Goal: Task Accomplishment & Management: Use online tool/utility

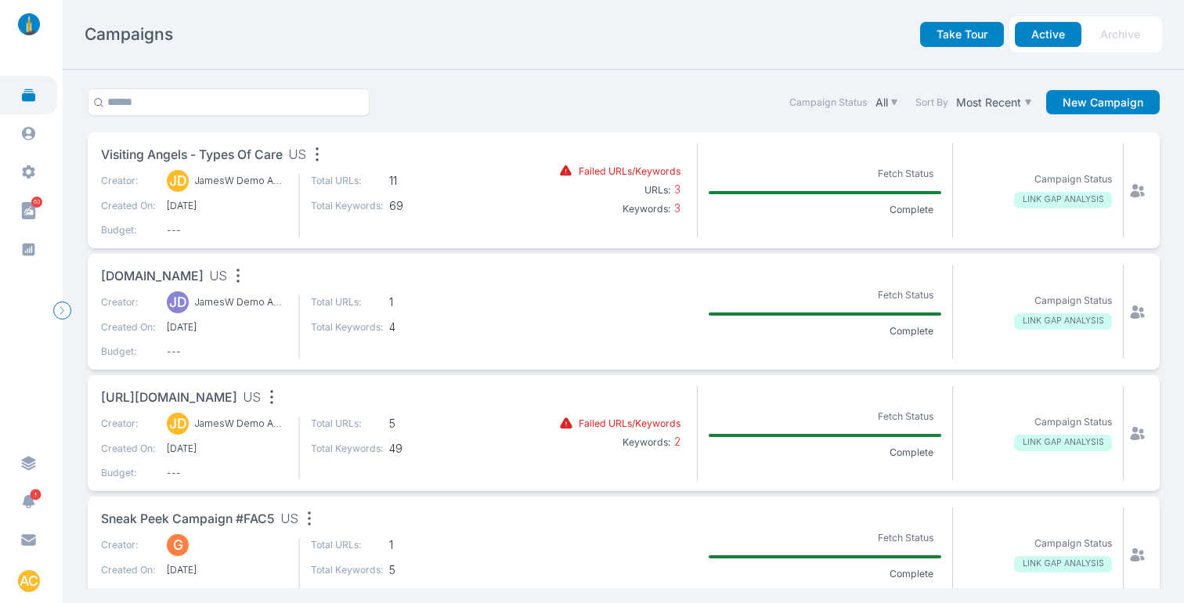
click at [103, 99] on icon at bounding box center [98, 102] width 11 height 11
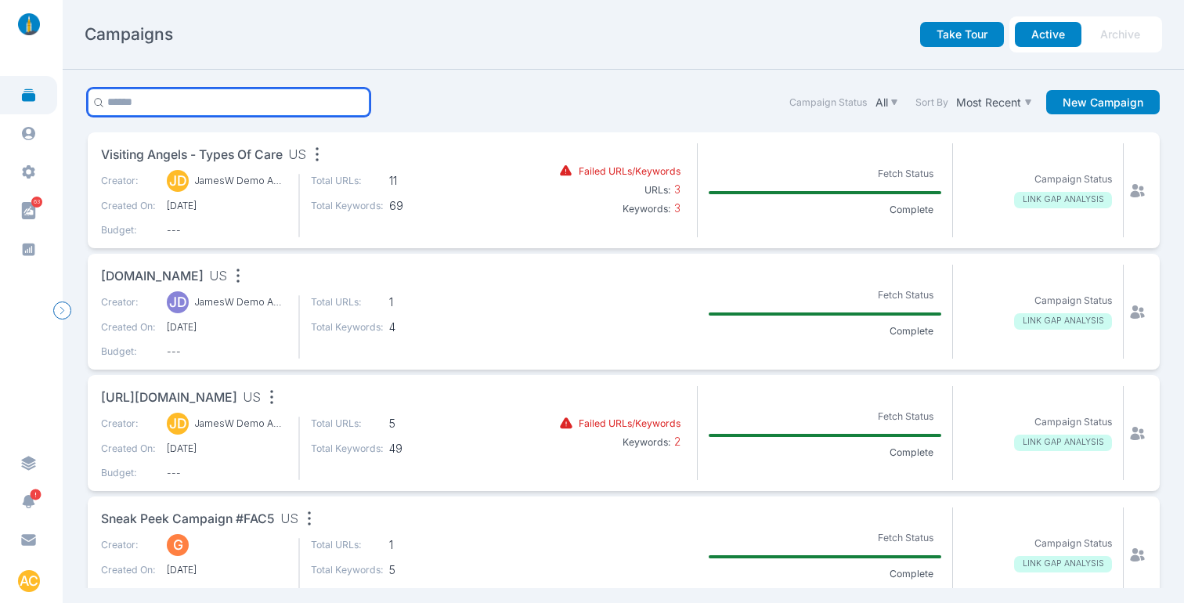
click at [132, 98] on input "text" at bounding box center [229, 101] width 283 height 27
type input "******"
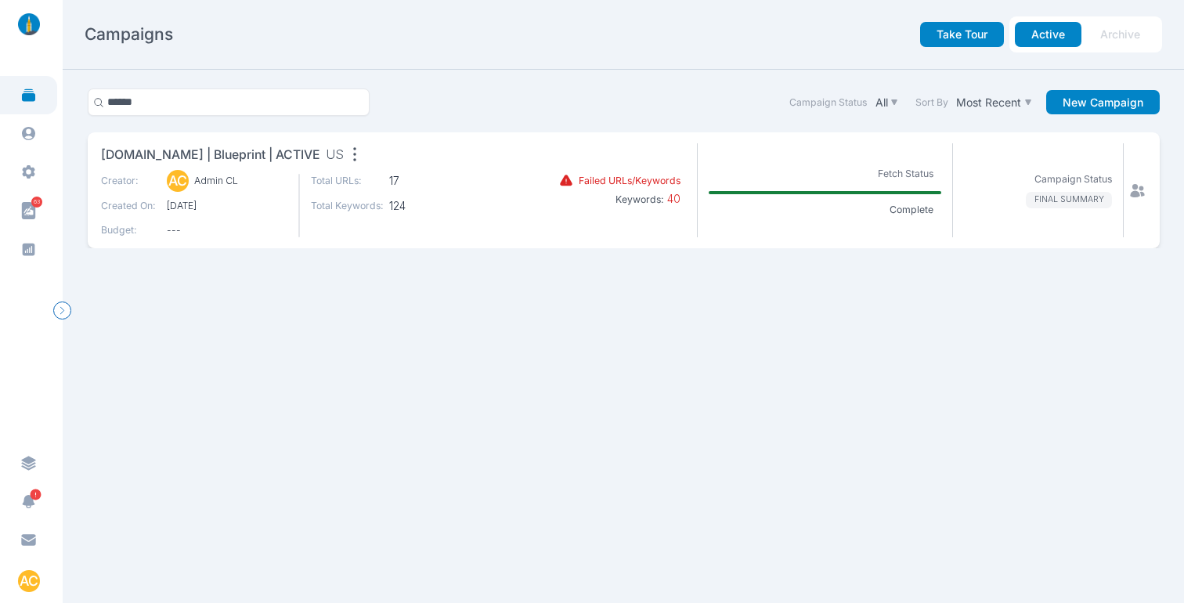
click at [1132, 186] on icon at bounding box center [1137, 189] width 14 height 13
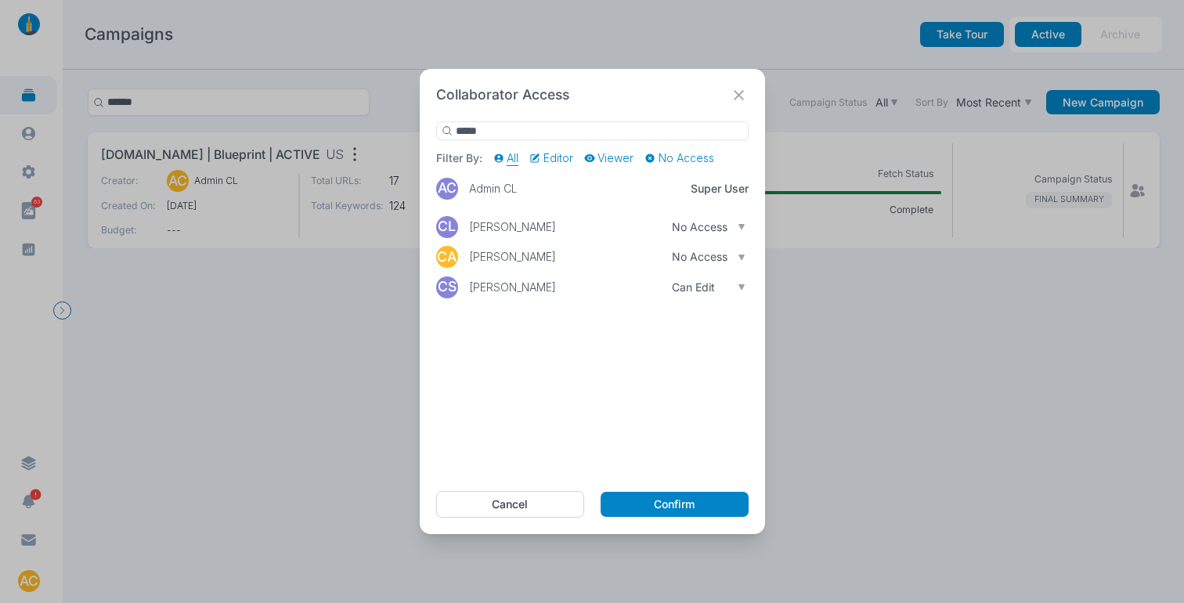
type input "*****"
drag, startPoint x: 550, startPoint y: 288, endPoint x: 457, endPoint y: 293, distance: 93.3
click at [457, 293] on div "CS [PERSON_NAME]" at bounding box center [498, 287] width 125 height 25
copy div "[PERSON_NAME]"
click at [539, 499] on button "Cancel" at bounding box center [510, 504] width 149 height 27
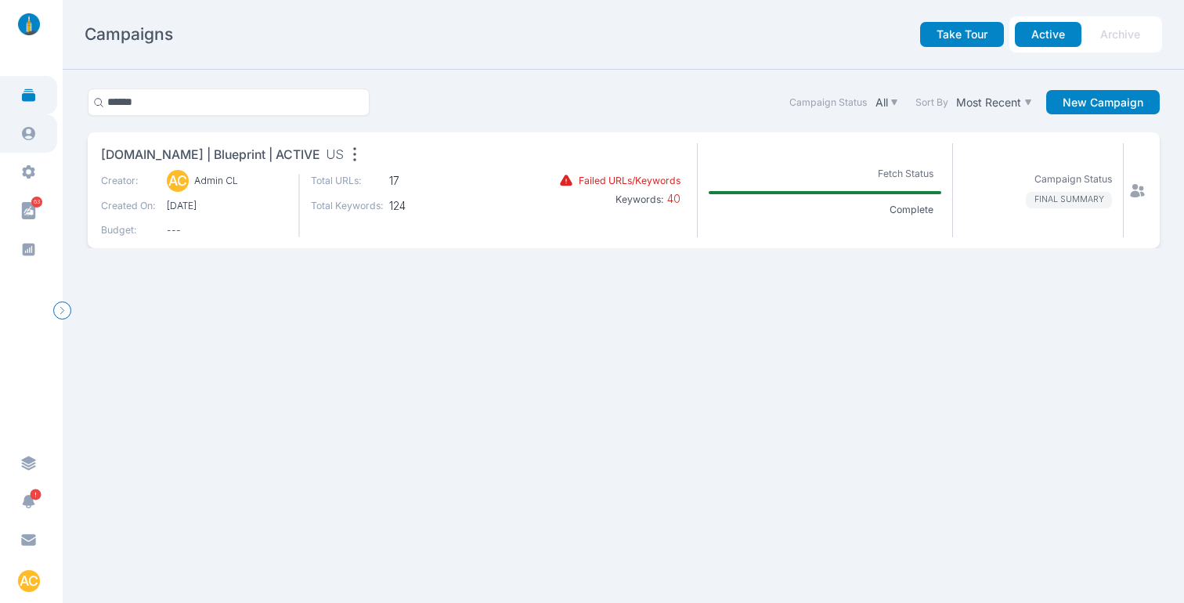
click at [37, 127] on link at bounding box center [28, 133] width 57 height 38
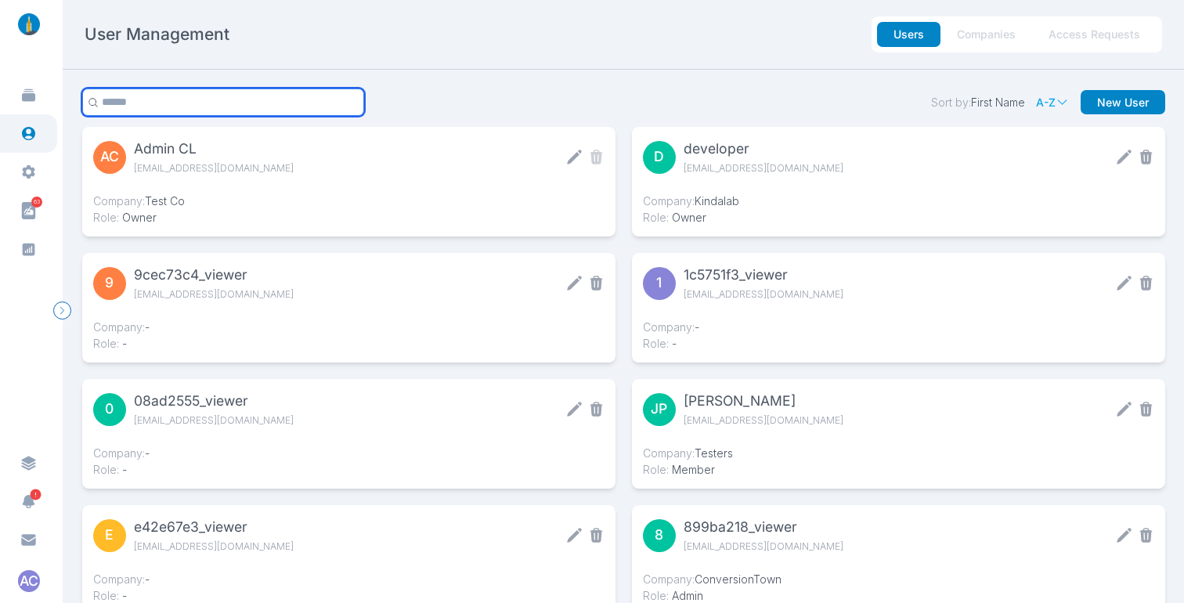
click at [275, 110] on input "text" at bounding box center [223, 101] width 283 height 27
paste input "**********"
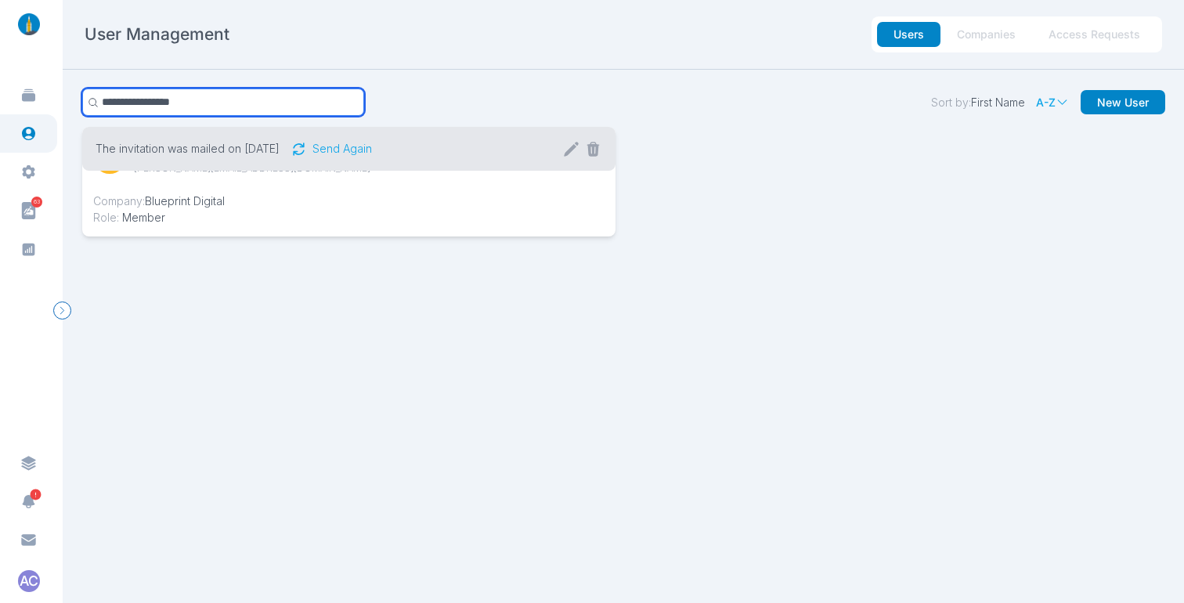
type input "**********"
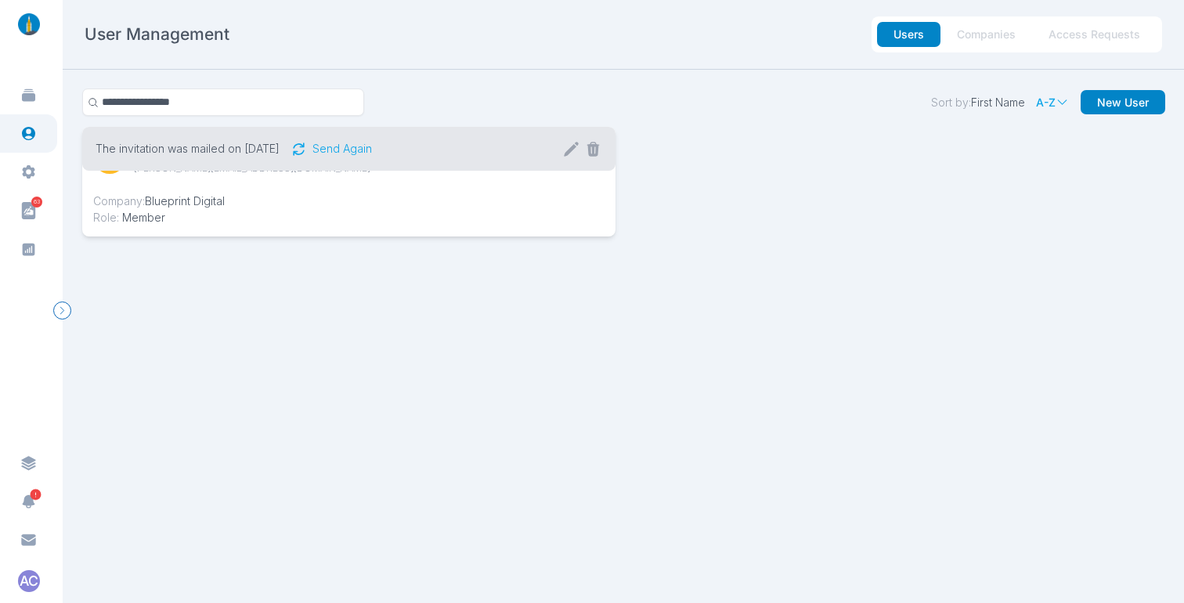
click at [276, 172] on span "[PERSON_NAME][EMAIL_ADDRESS][DOMAIN_NAME]" at bounding box center [262, 168] width 257 height 16
copy section "[PERSON_NAME][EMAIL_ADDRESS][DOMAIN_NAME]"
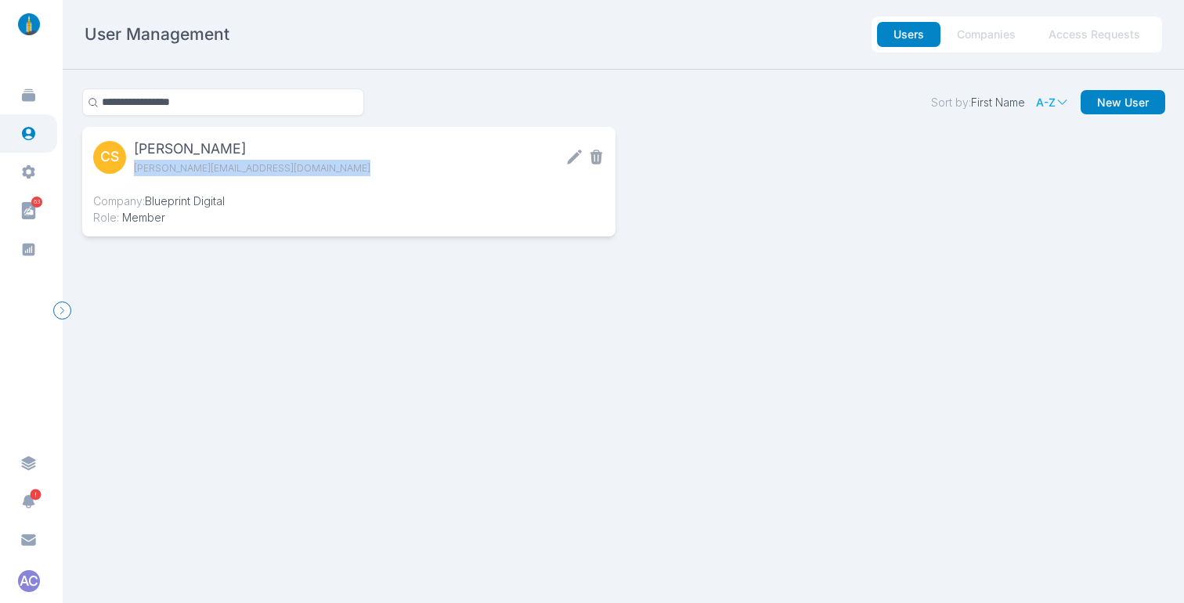
copy section "[PERSON_NAME][EMAIL_ADDRESS][DOMAIN_NAME]"
click at [43, 135] on link at bounding box center [28, 133] width 57 height 38
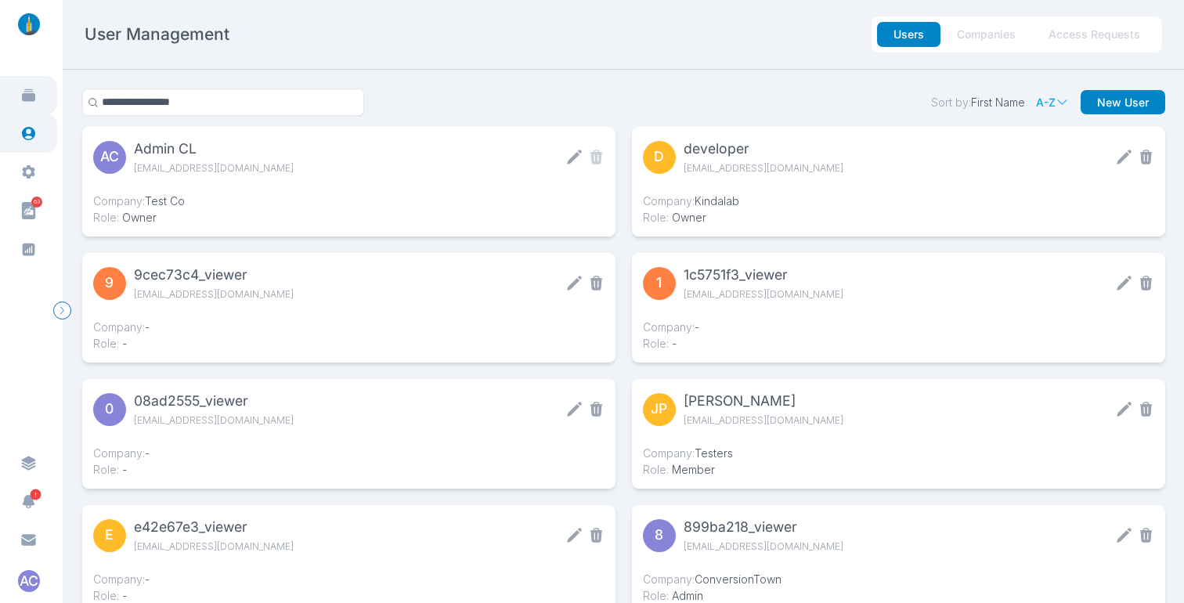
click at [33, 90] on icon at bounding box center [28, 95] width 16 height 16
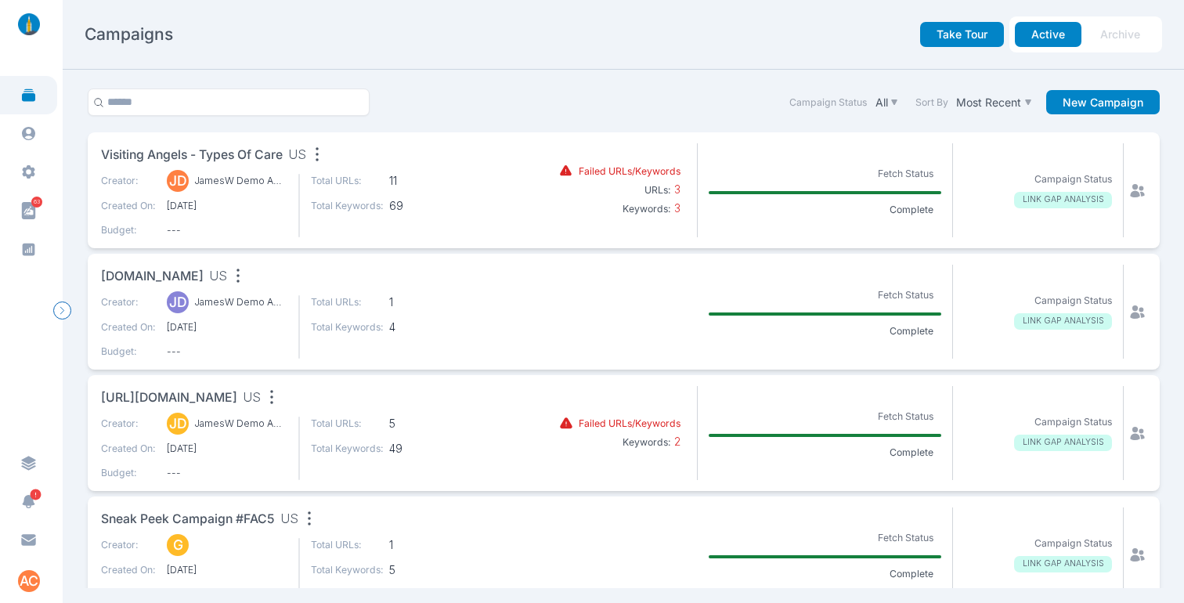
click at [665, 61] on nav "Campaigns Take Tour Active Archive" at bounding box center [623, 35] width 1121 height 70
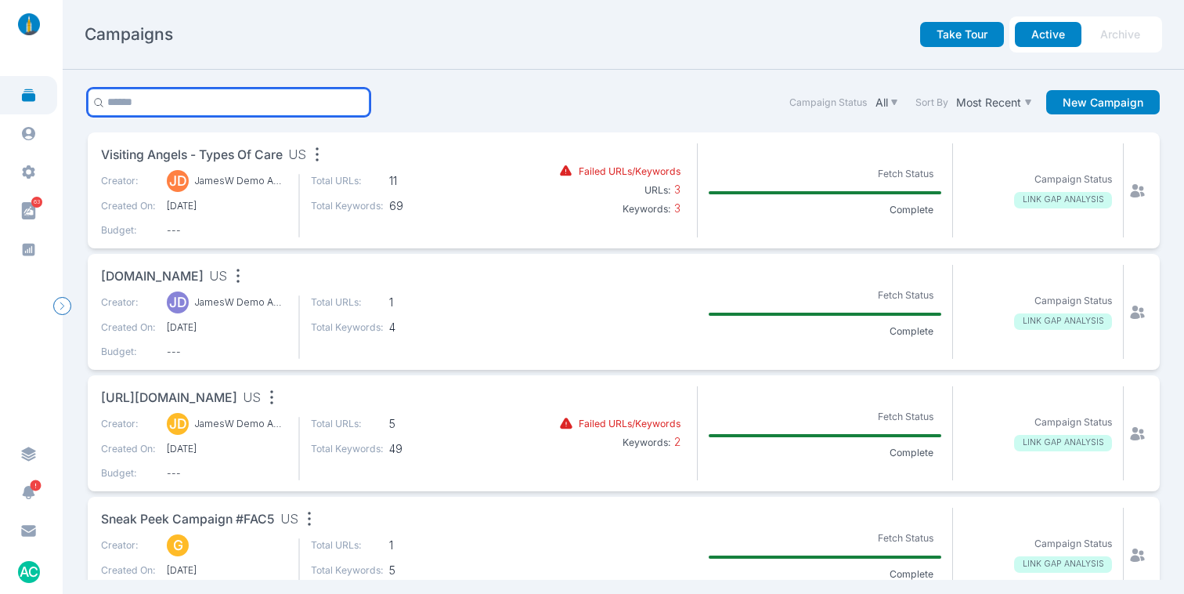
click at [244, 113] on input "text" at bounding box center [229, 101] width 283 height 27
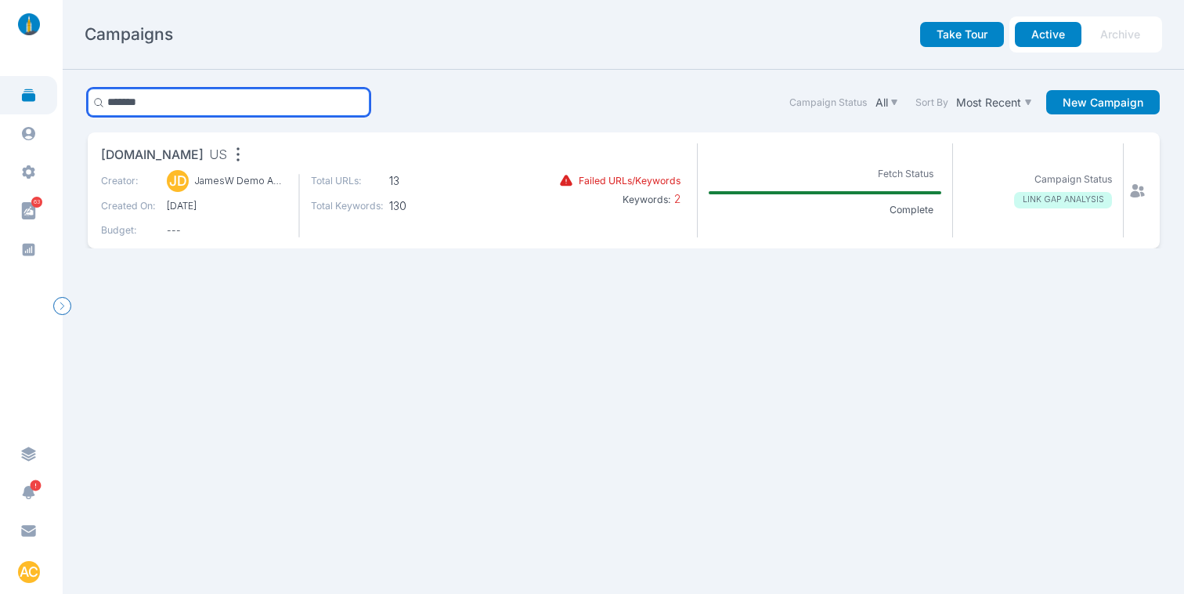
type input "*******"
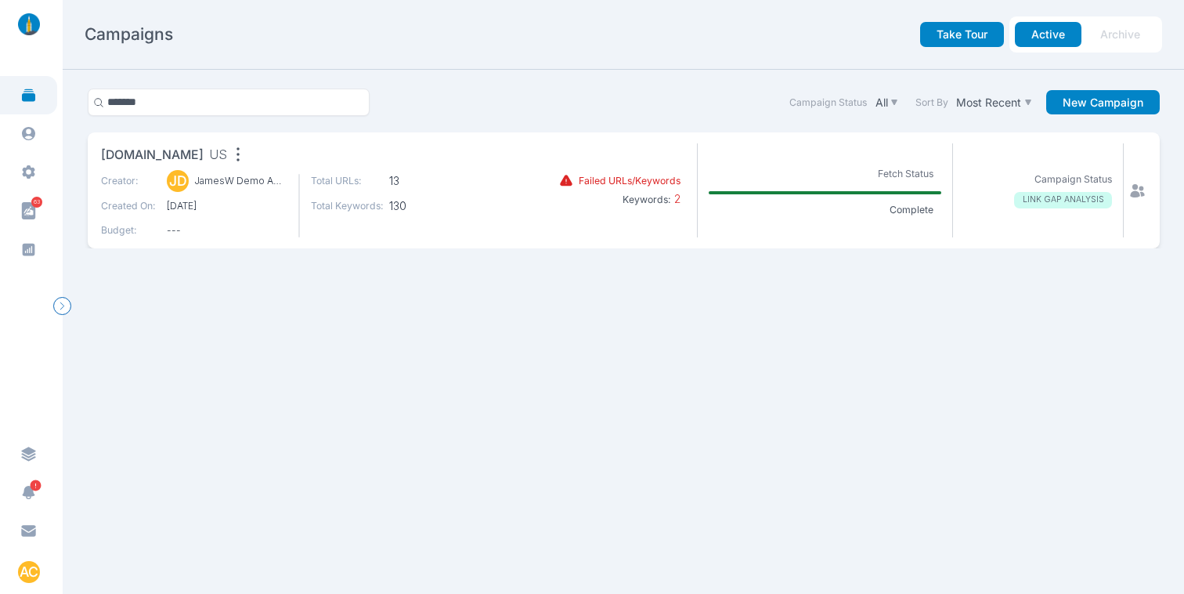
click at [122, 154] on span "[DOMAIN_NAME]" at bounding box center [152, 156] width 103 height 20
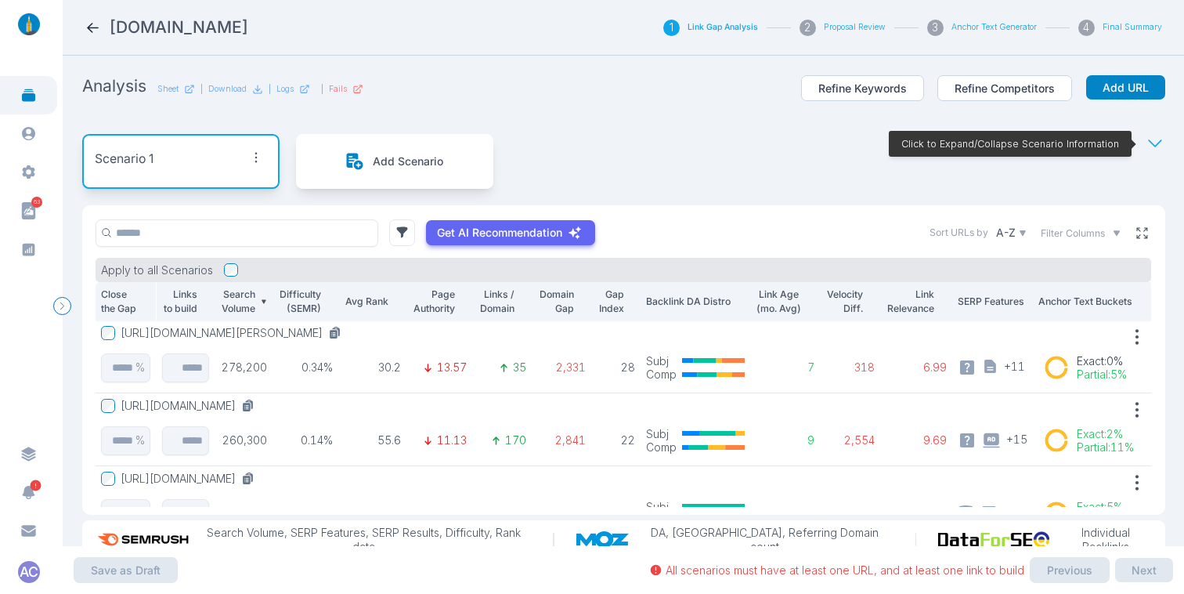
click at [1135, 229] on icon at bounding box center [1142, 233] width 14 height 14
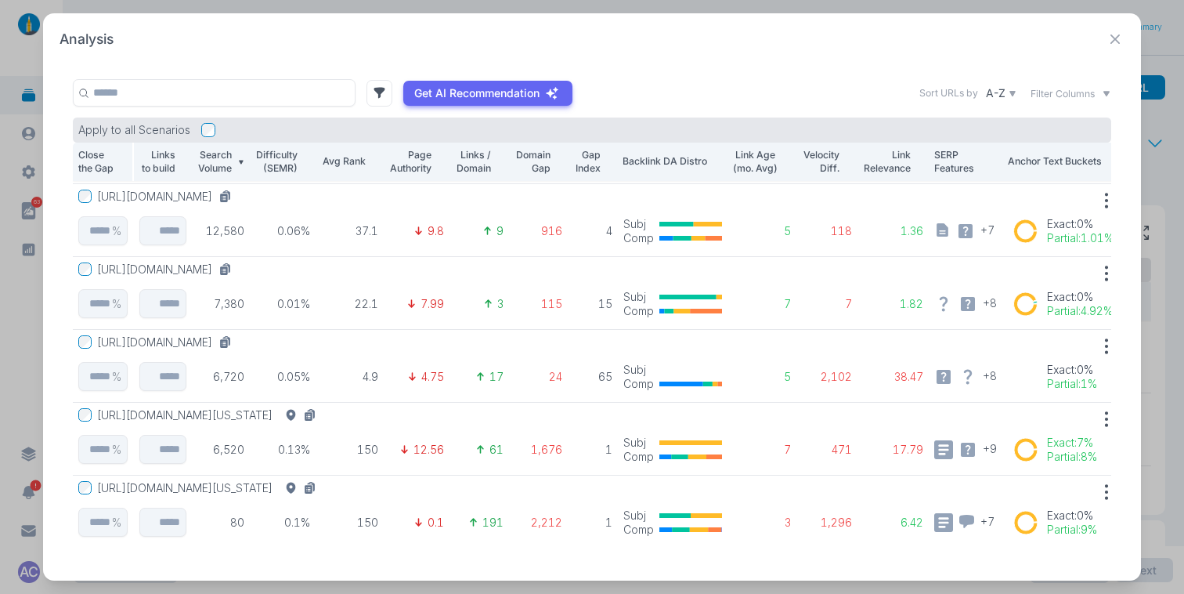
scroll to position [586, 0]
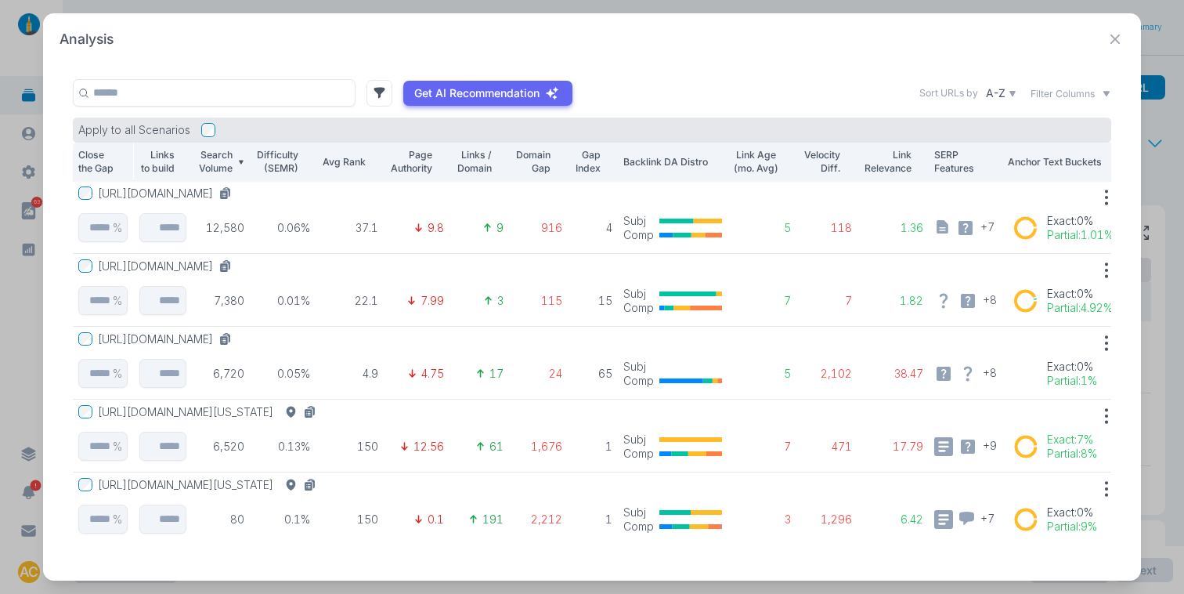
click at [1112, 39] on icon at bounding box center [1116, 40] width 20 height 20
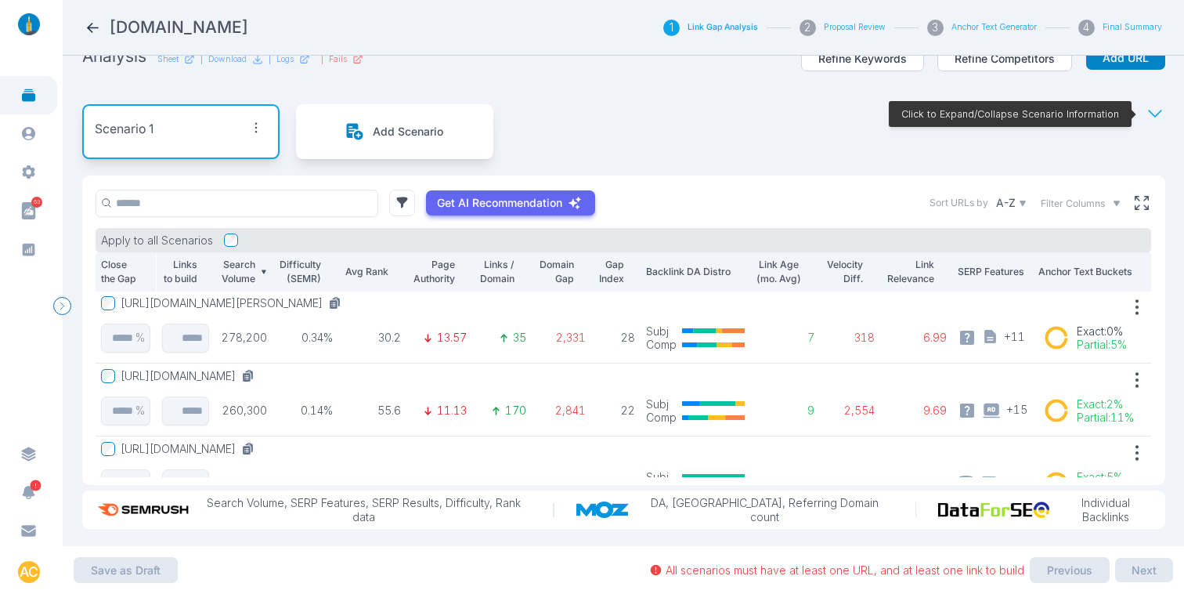
scroll to position [42, 0]
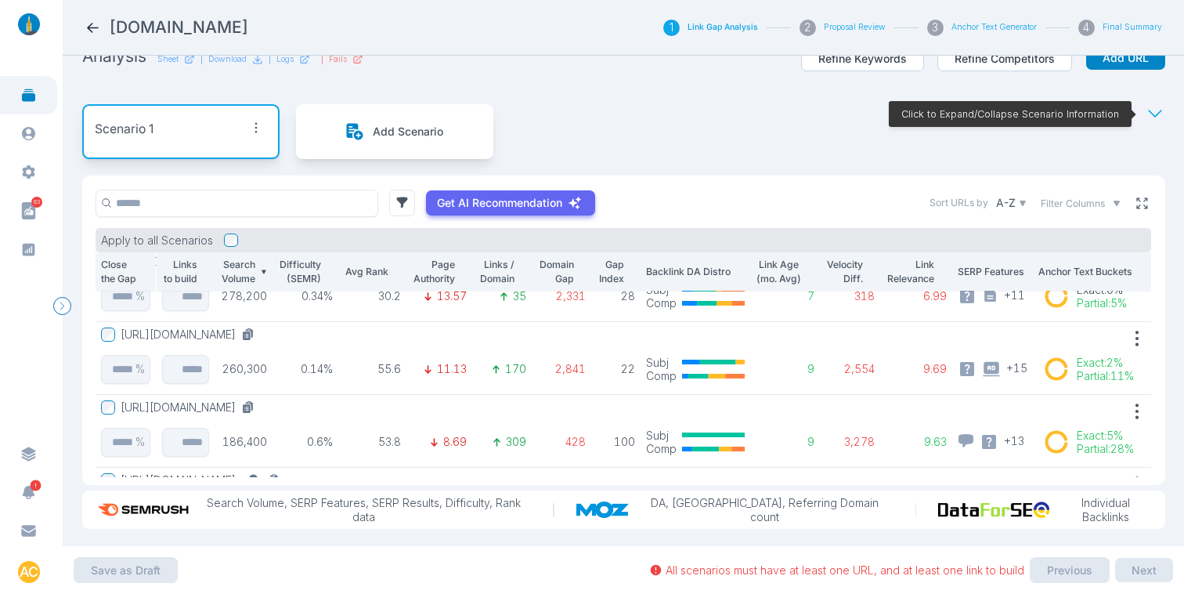
click at [1132, 211] on button at bounding box center [1142, 203] width 20 height 20
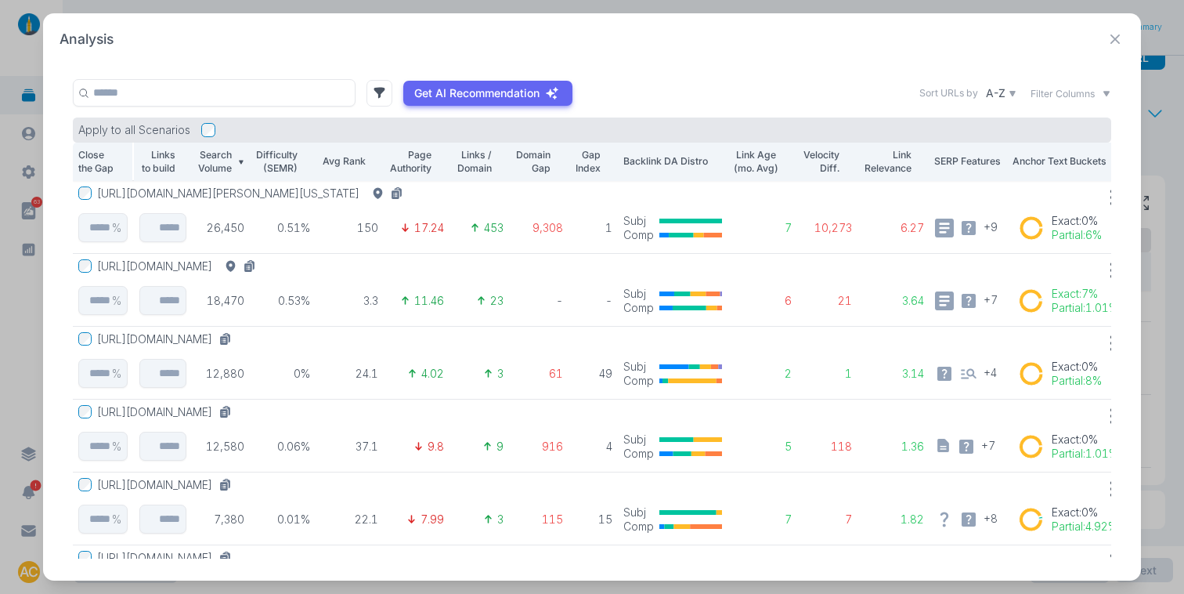
scroll to position [280, 0]
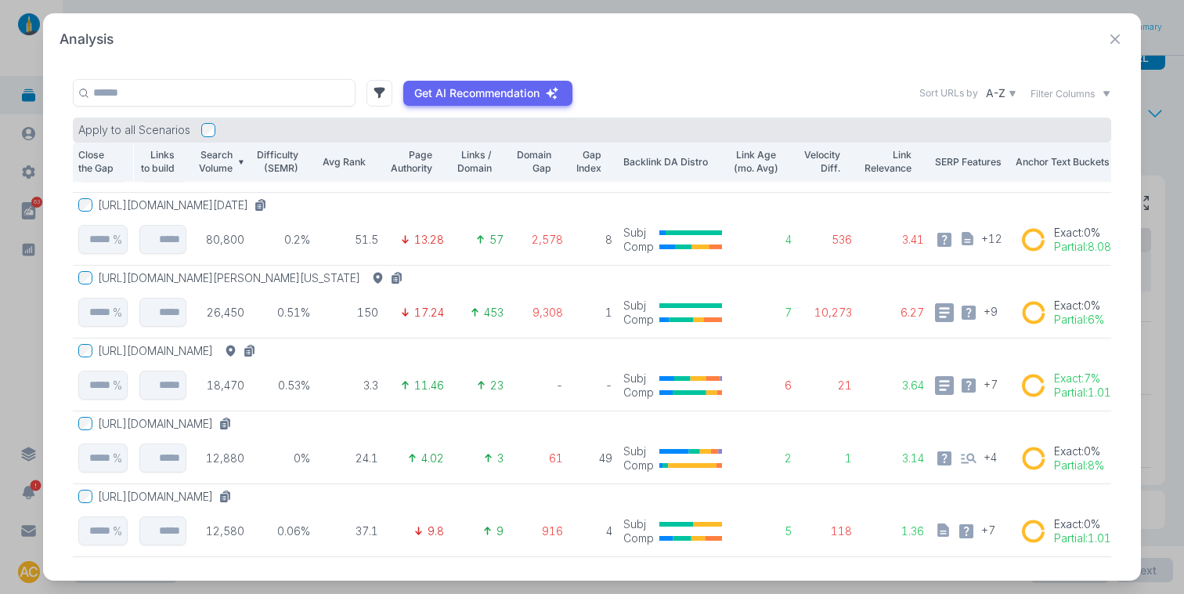
click at [273, 200] on button "[URL][DOMAIN_NAME][DATE]" at bounding box center [185, 205] width 175 height 14
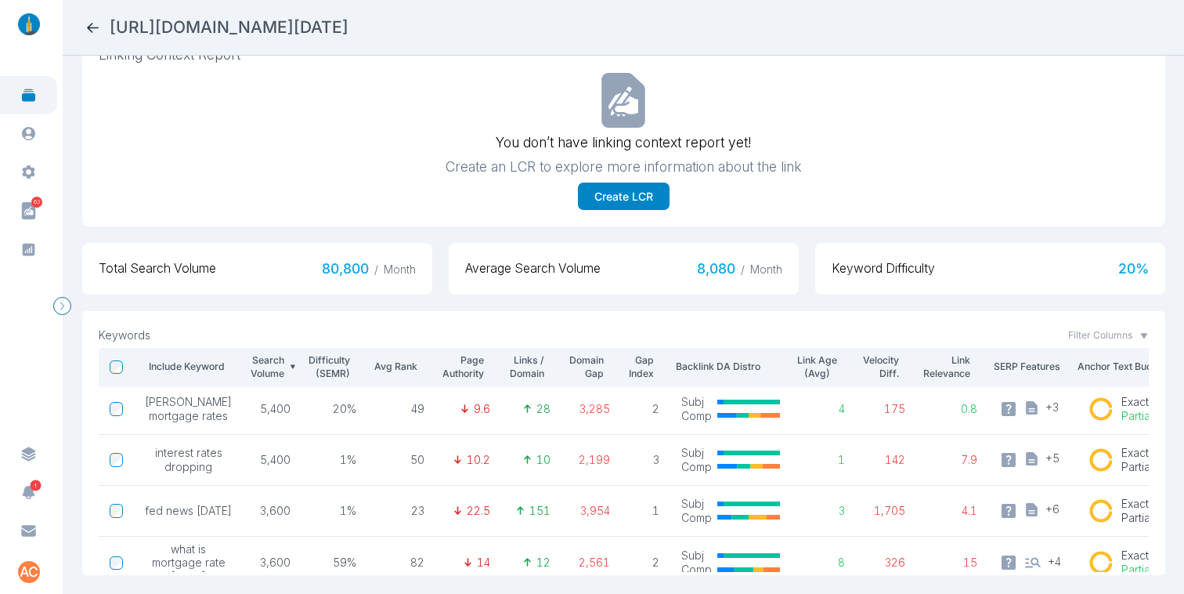
scroll to position [203, 0]
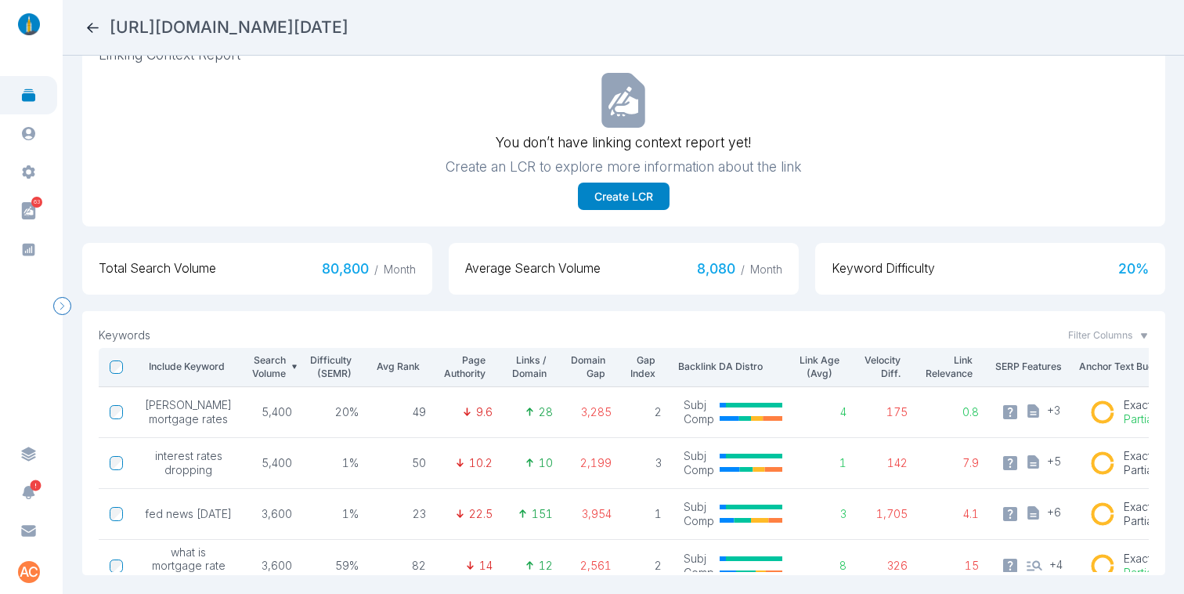
click at [84, 31] on nav "[URL][DOMAIN_NAME][DATE]" at bounding box center [623, 28] width 1121 height 56
click at [88, 30] on icon at bounding box center [93, 28] width 16 height 16
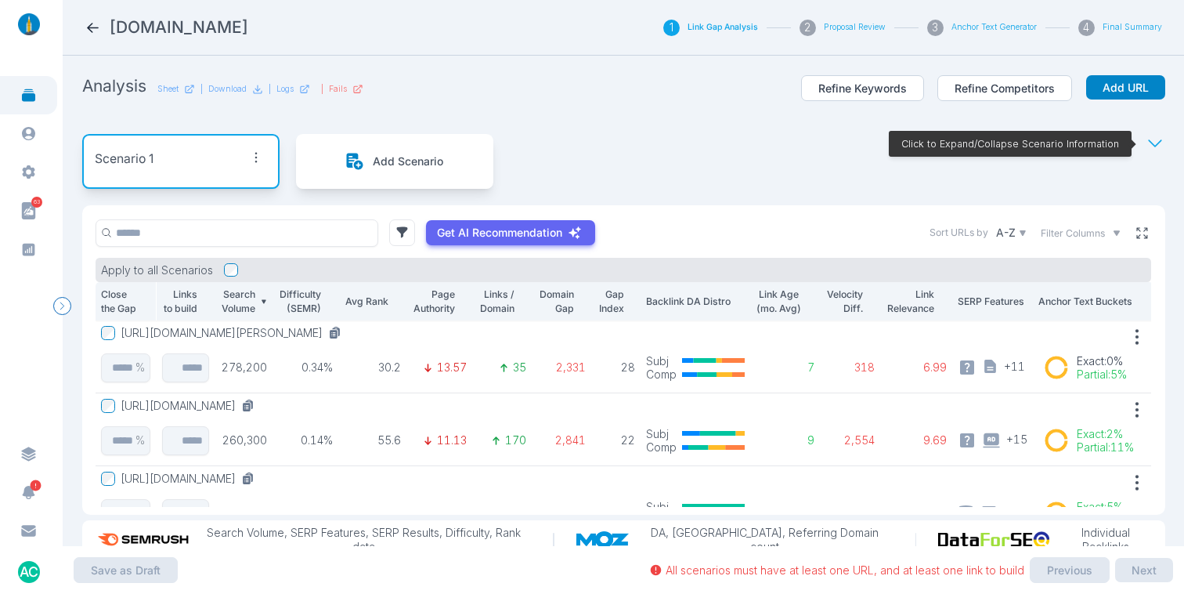
click at [1135, 234] on icon at bounding box center [1142, 233] width 14 height 14
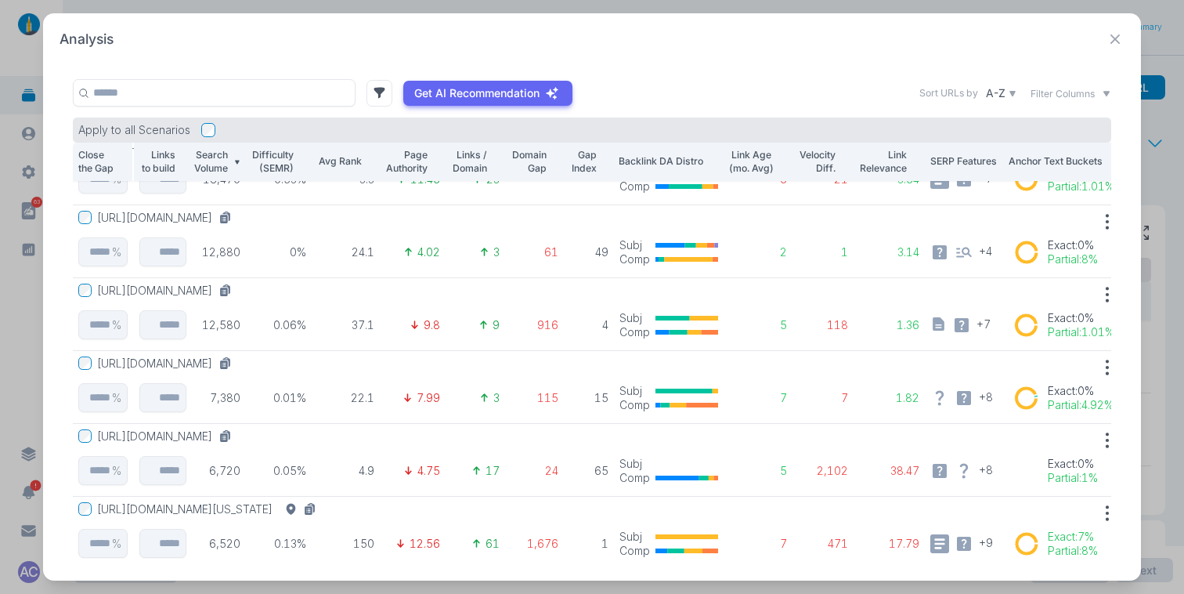
scroll to position [487, 4]
click at [1122, 35] on icon at bounding box center [1116, 40] width 20 height 20
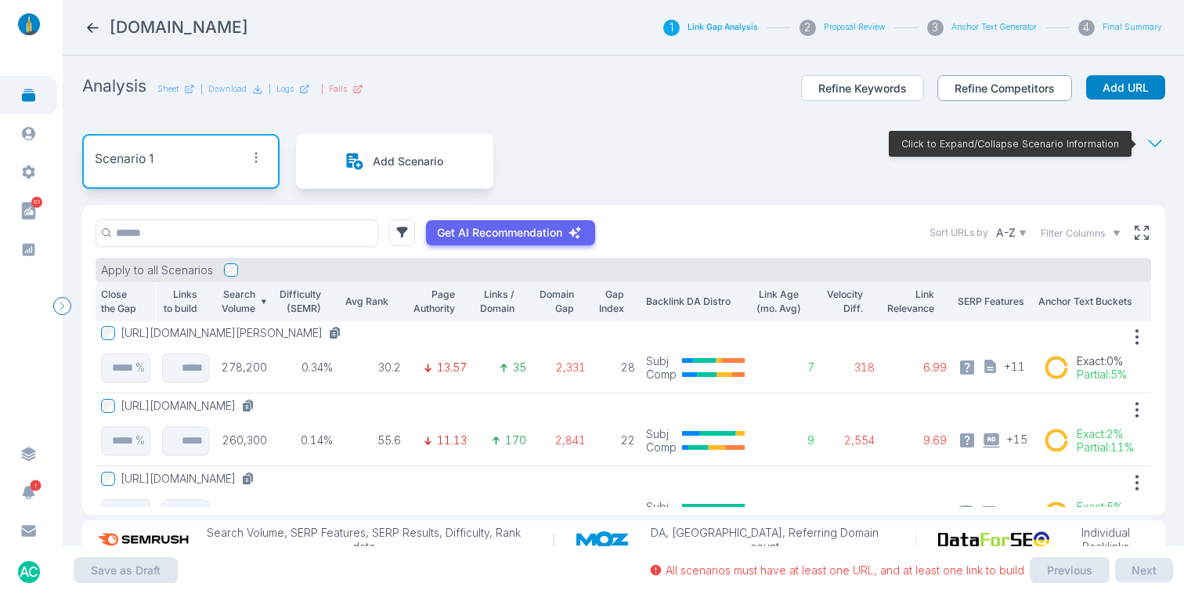
click at [962, 82] on button "Refine Competitors" at bounding box center [1004, 88] width 135 height 27
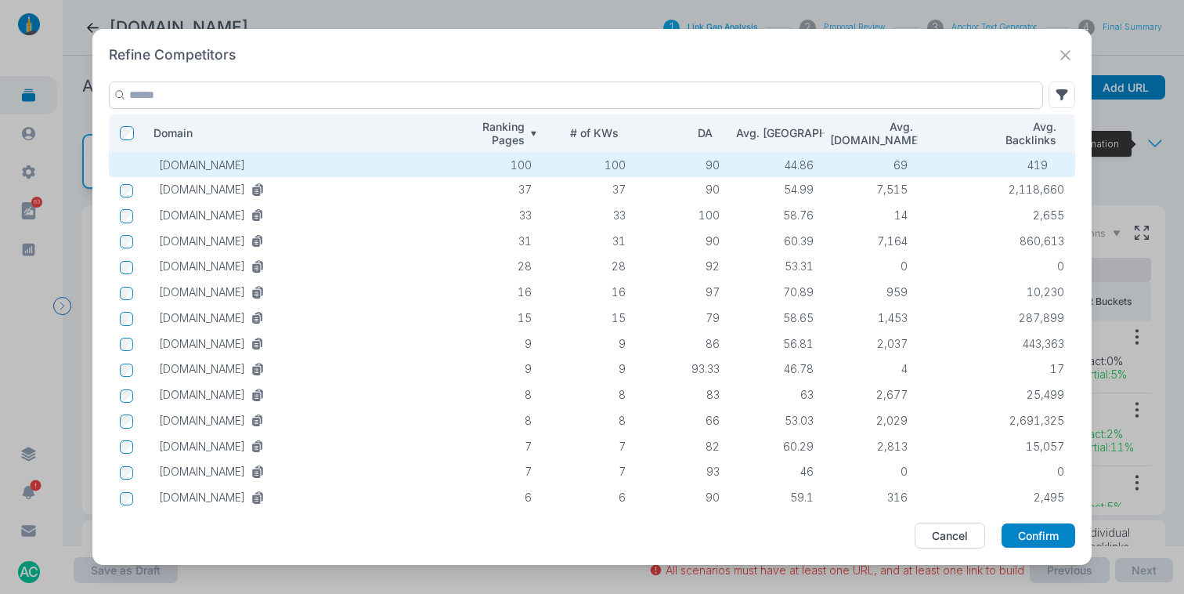
click at [837, 98] on input "text" at bounding box center [576, 94] width 934 height 27
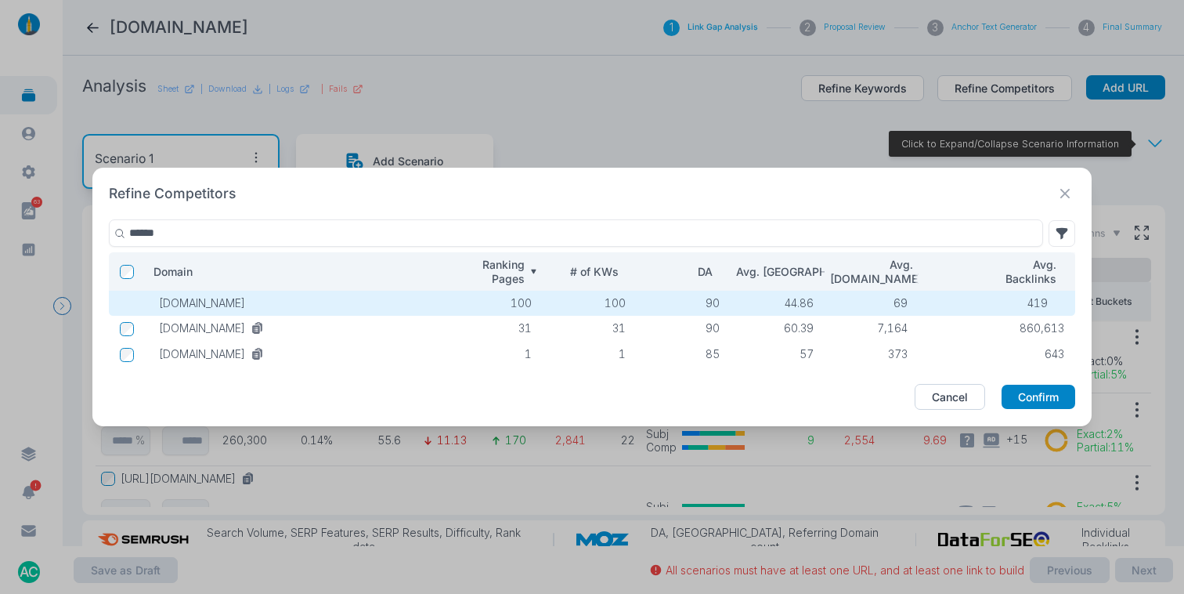
type input "******"
drag, startPoint x: 809, startPoint y: 327, endPoint x: 784, endPoint y: 326, distance: 25.1
click at [784, 326] on p "60.39" at bounding box center [778, 328] width 72 height 14
drag, startPoint x: 876, startPoint y: 327, endPoint x: 912, endPoint y: 331, distance: 36.2
click at [912, 331] on td "7,164" at bounding box center [872, 329] width 94 height 26
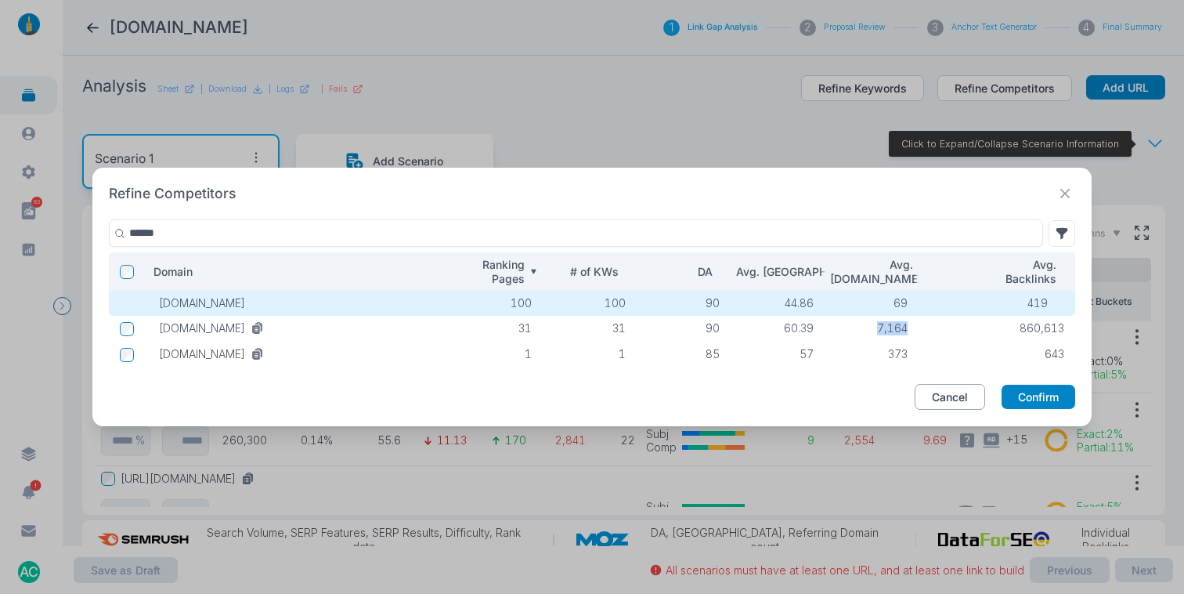
click at [937, 395] on button "Cancel" at bounding box center [950, 397] width 70 height 27
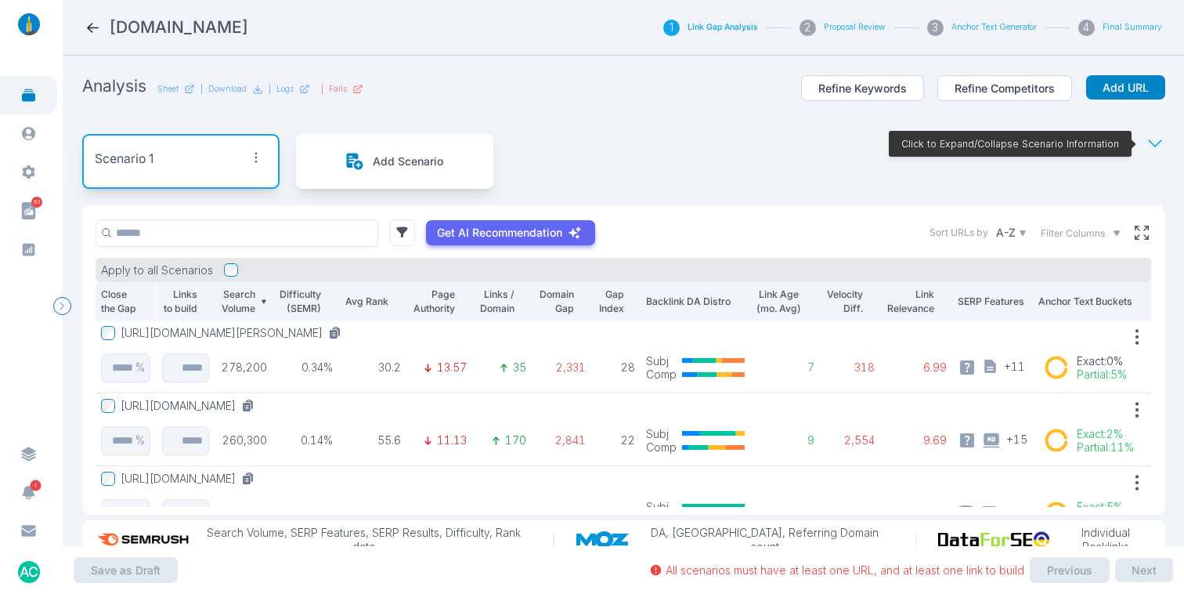
click at [736, 28] on button "Link Gap Analysis" at bounding box center [723, 27] width 70 height 11
click at [170, 87] on p "Sheet" at bounding box center [167, 89] width 21 height 11
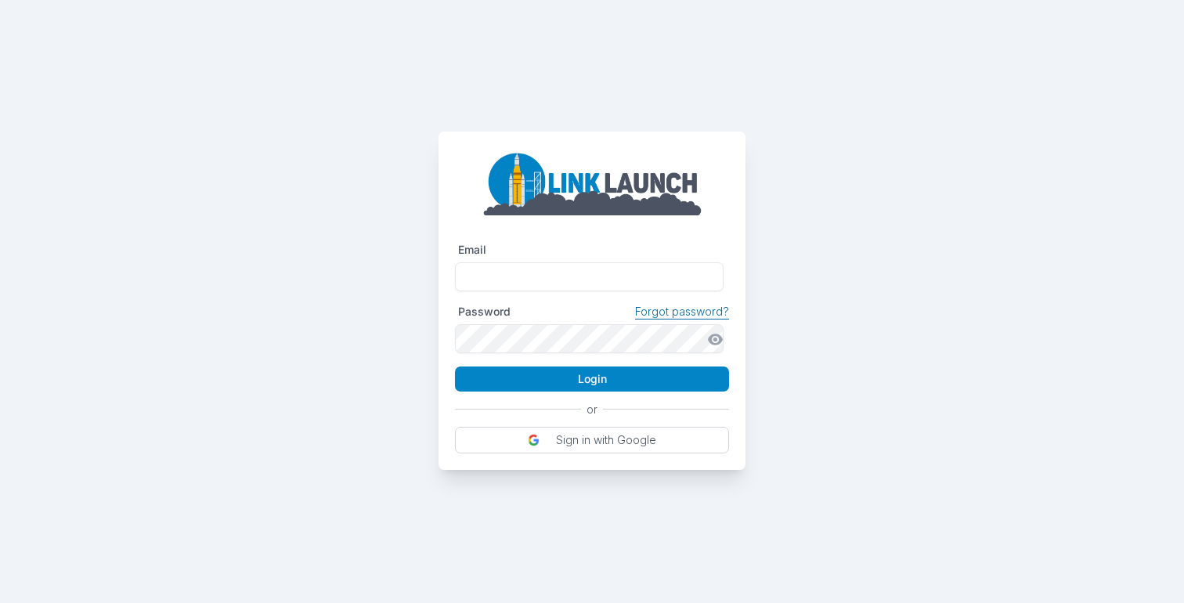
click at [691, 312] on link "Forgot password?" at bounding box center [682, 312] width 94 height 14
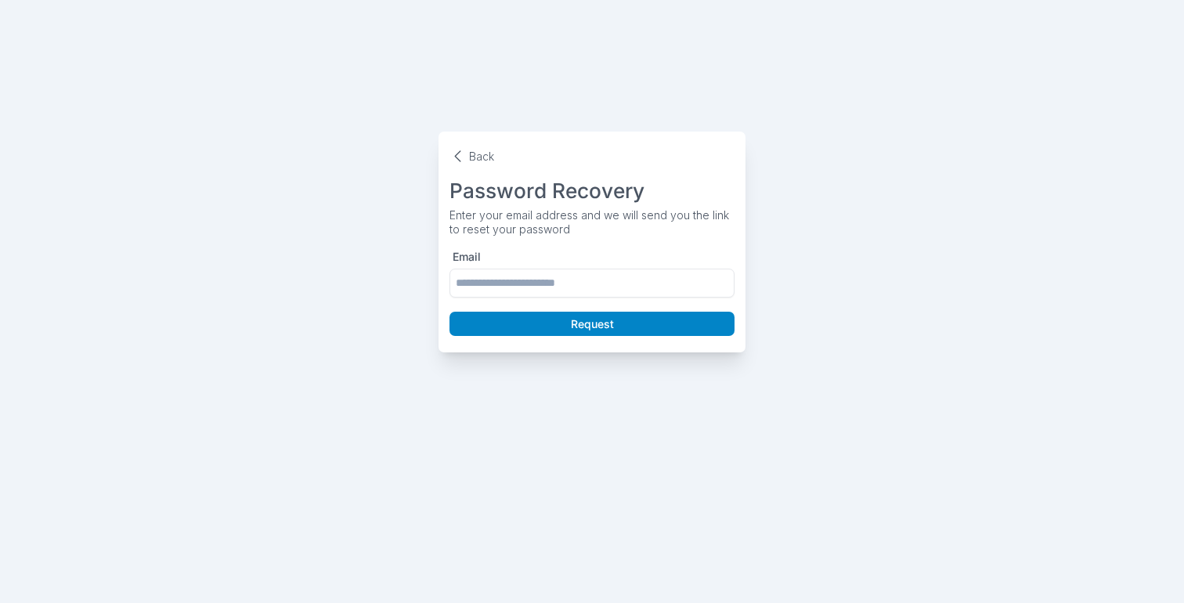
click at [828, 158] on div "Back Password Recovery Enter your email address and we will send you the link t…" at bounding box center [592, 176] width 1184 height 352
